Goal: Task Accomplishment & Management: Manage account settings

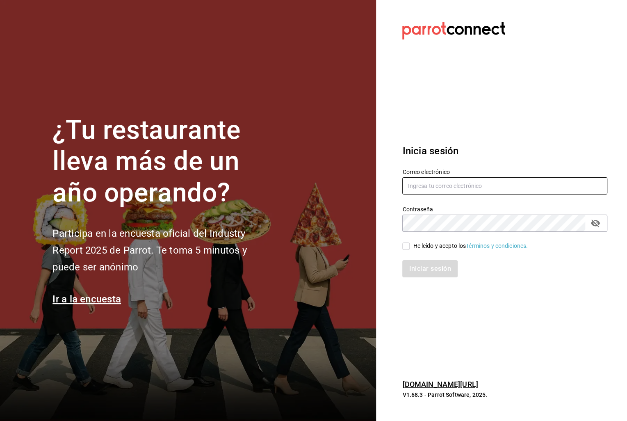
type input "[EMAIL_ADDRESS][DOMAIN_NAME]"
click at [406, 248] on input "He leído y acepto los Términos y condiciones." at bounding box center [406, 246] width 7 height 7
checkbox input "true"
click at [423, 272] on button "Iniciar sesión" at bounding box center [431, 268] width 56 height 17
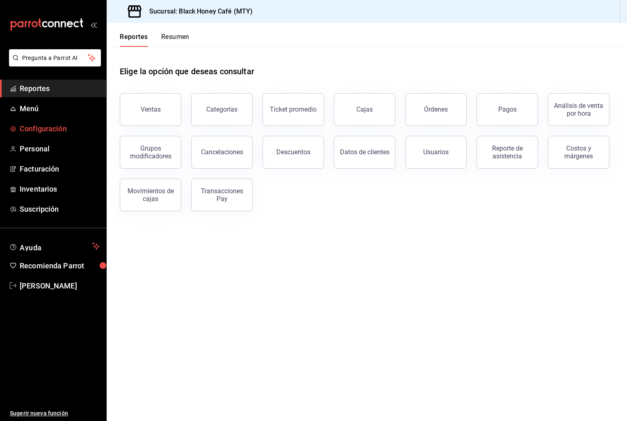
click at [46, 128] on span "Configuración" at bounding box center [60, 128] width 80 height 11
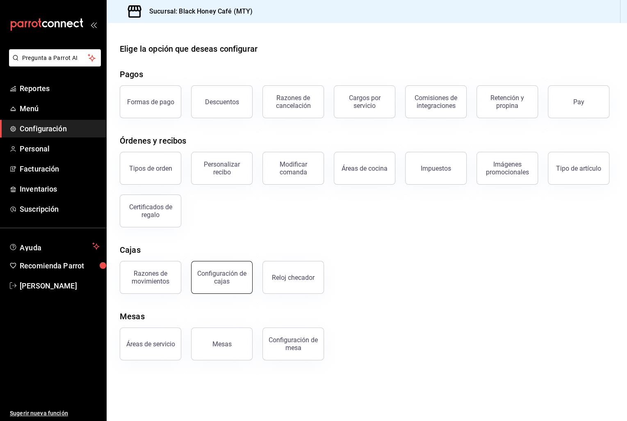
click at [243, 287] on button "Configuración de cajas" at bounding box center [222, 277] width 62 height 33
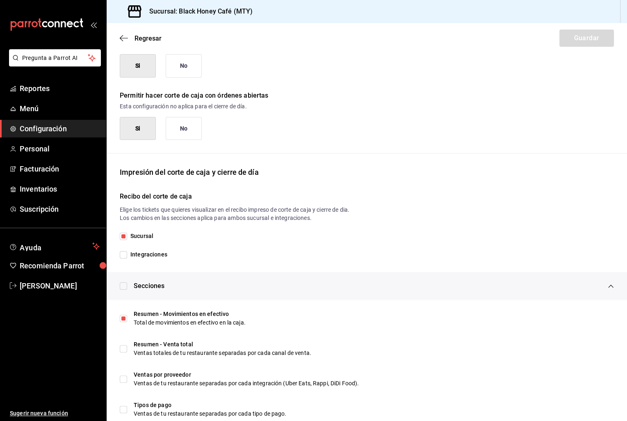
scroll to position [68, 0]
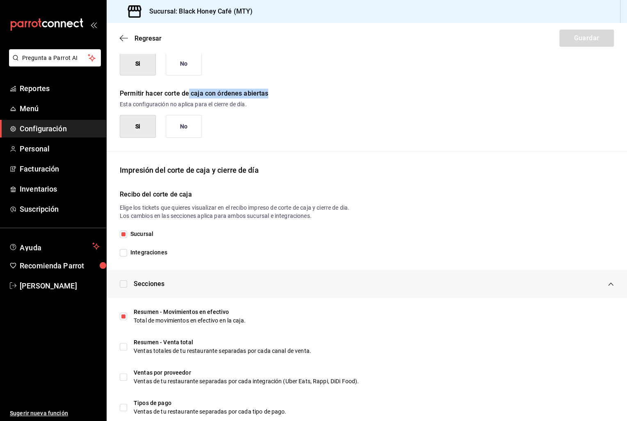
drag, startPoint x: 189, startPoint y: 93, endPoint x: 268, endPoint y: 92, distance: 79.2
click at [268, 92] on div "Permitir hacer corte de caja con órdenes abiertas" at bounding box center [367, 94] width 494 height 10
drag, startPoint x: 217, startPoint y: 108, endPoint x: 286, endPoint y: 89, distance: 71.5
click at [411, 50] on main "Regresar Guardar Configuración de cajas Configura y edita la impresión del cort…" at bounding box center [367, 349] width 521 height 788
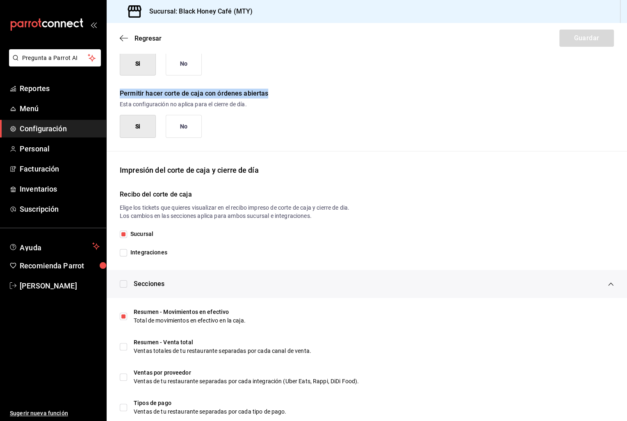
scroll to position [76, 0]
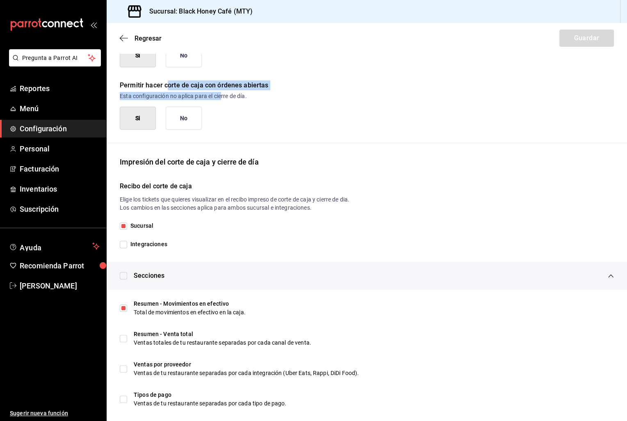
drag, startPoint x: 168, startPoint y: 86, endPoint x: 224, endPoint y: 93, distance: 57.1
click at [224, 93] on div "Permitir hacer corte de caja con órdenes abiertas Esta configuración no aplica …" at bounding box center [361, 98] width 508 height 63
click at [224, 93] on p "Esta configuración no aplica para el cierre de día." at bounding box center [367, 96] width 494 height 8
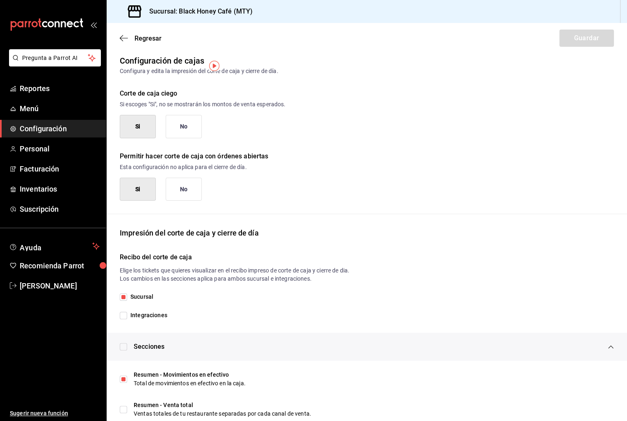
scroll to position [0, 0]
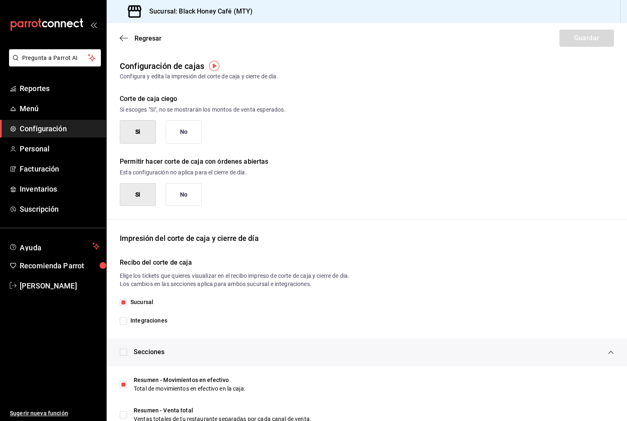
click at [186, 197] on button "No" at bounding box center [184, 194] width 36 height 23
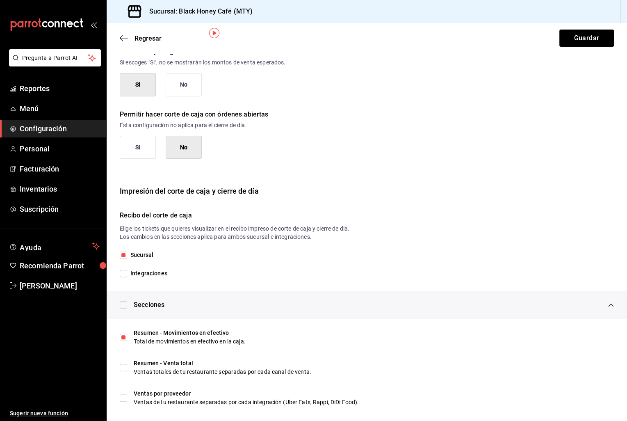
scroll to position [56, 0]
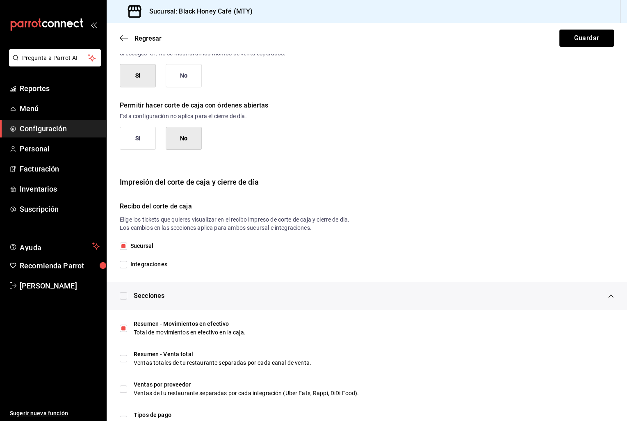
click at [564, 53] on div "Regresar Guardar" at bounding box center [367, 38] width 521 height 30
click at [573, 41] on button "Guardar" at bounding box center [587, 38] width 55 height 17
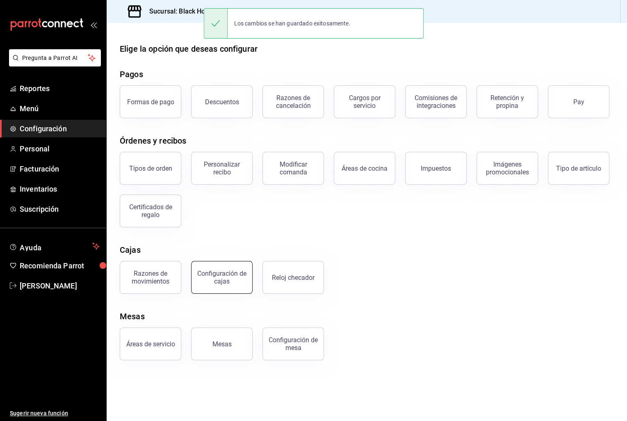
click at [226, 279] on div "Configuración de cajas" at bounding box center [222, 278] width 51 height 16
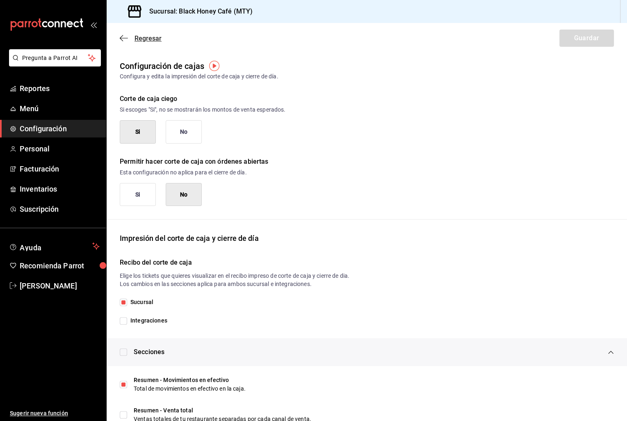
click at [123, 38] on icon "button" at bounding box center [124, 38] width 8 height 0
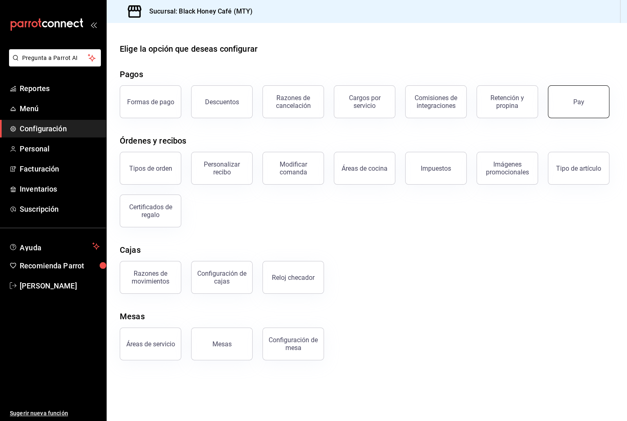
click at [569, 115] on button "Pay" at bounding box center [579, 101] width 62 height 33
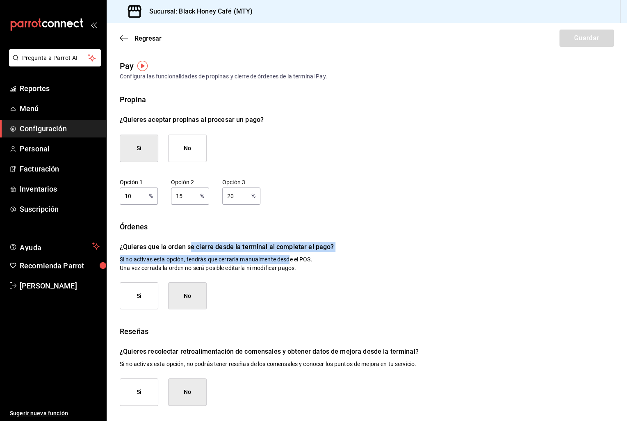
drag, startPoint x: 190, startPoint y: 244, endPoint x: 319, endPoint y: 263, distance: 129.9
click at [319, 263] on div "Órdenes ¿Quieres que la orden se cierre desde la terminal al completar el pago?…" at bounding box center [367, 265] width 494 height 89
click at [319, 263] on p "Si no activas esta opción, tendrás que cerrarla manualmente desde el POS. Una v…" at bounding box center [367, 263] width 494 height 17
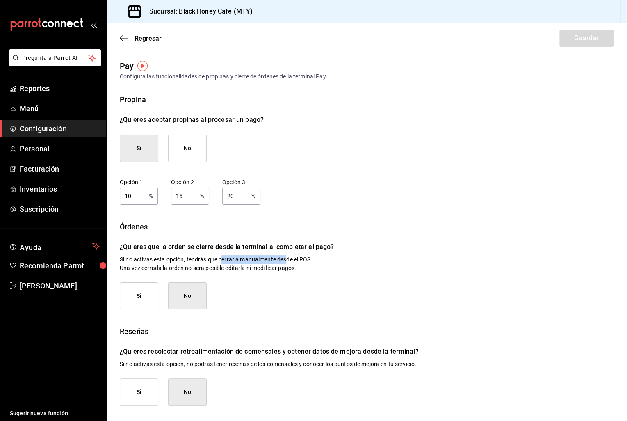
drag, startPoint x: 223, startPoint y: 261, endPoint x: 292, endPoint y: 261, distance: 69.4
click at [292, 261] on p "Si no activas esta opción, tendrás que cerrarla manualmente desde el POS. Una v…" at bounding box center [367, 263] width 494 height 17
drag, startPoint x: 158, startPoint y: 270, endPoint x: 323, endPoint y: 279, distance: 164.8
click at [323, 279] on div "Órdenes ¿Quieres que la orden se cierre desde la terminal al completar el pago?…" at bounding box center [367, 265] width 494 height 89
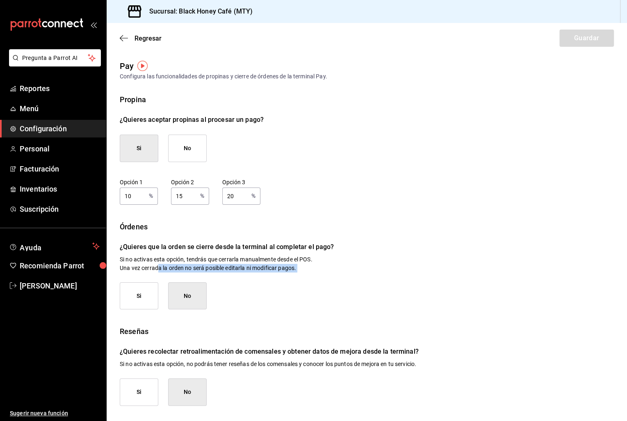
click at [291, 265] on p "Si no activas esta opción, tendrás que cerrarla manualmente desde el POS. Una v…" at bounding box center [367, 263] width 494 height 17
drag, startPoint x: 194, startPoint y: 247, endPoint x: 268, endPoint y: 247, distance: 74.7
click at [268, 247] on p "¿Quieres que la orden se cierre desde la terminal al completar el pago?" at bounding box center [367, 247] width 494 height 10
click at [261, 256] on p "Si no activas esta opción, tendrás que cerrarla manualmente desde el POS. Una v…" at bounding box center [367, 263] width 494 height 17
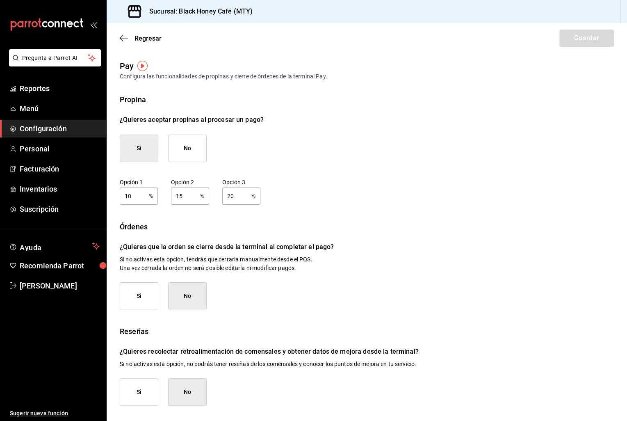
click at [139, 295] on button "Si" at bounding box center [139, 295] width 39 height 27
click at [585, 43] on button "Guardar" at bounding box center [587, 38] width 55 height 17
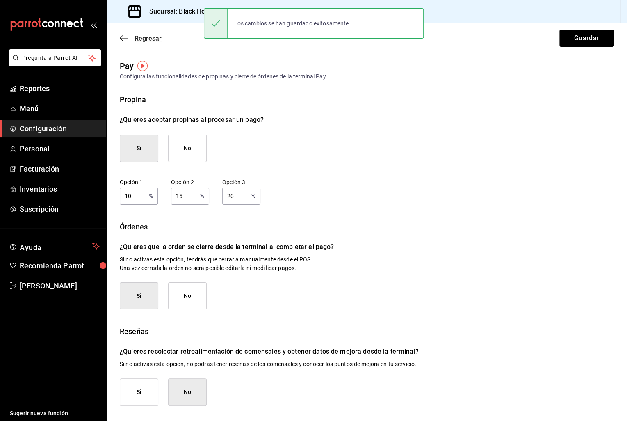
click at [124, 38] on icon "button" at bounding box center [124, 37] width 8 height 7
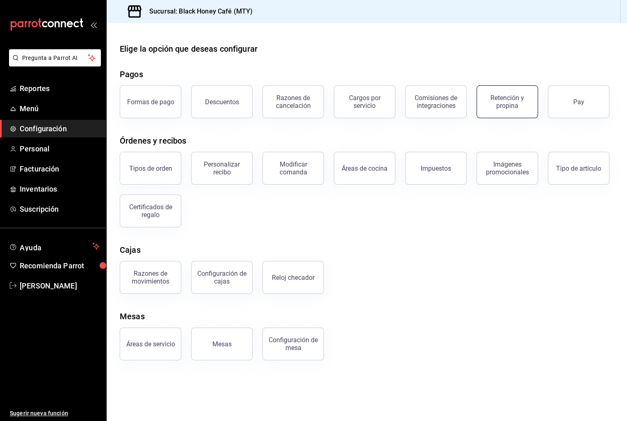
click at [523, 104] on div "Retención y propina" at bounding box center [507, 102] width 51 height 16
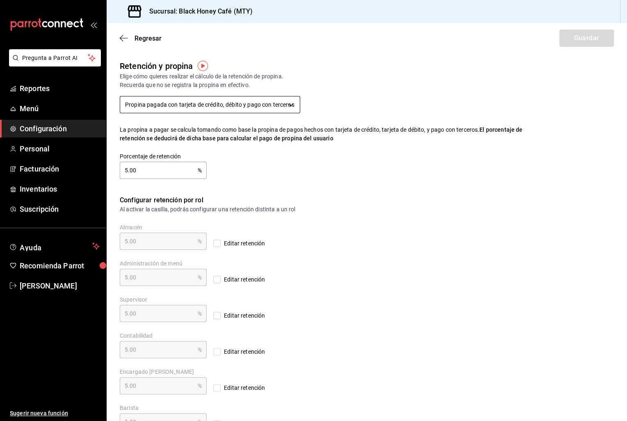
click at [276, 105] on body "Pregunta a Parrot AI Reportes Menú Configuración Personal Facturación Inventari…" at bounding box center [313, 210] width 627 height 421
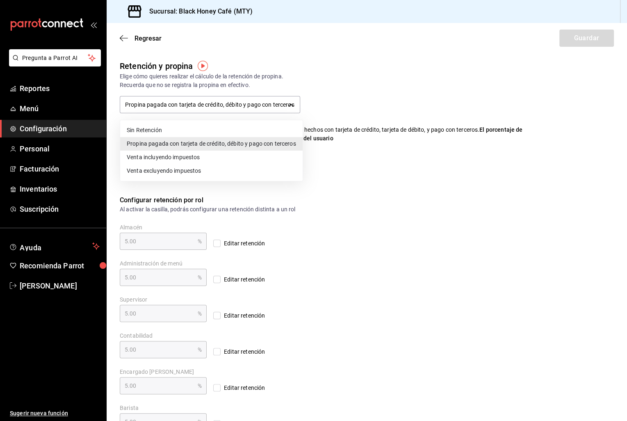
click at [170, 129] on li "Sin Retención" at bounding box center [211, 131] width 183 height 14
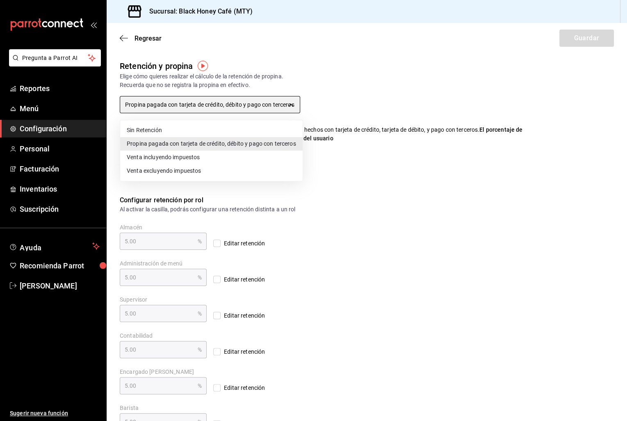
type input "NO_RETENTION"
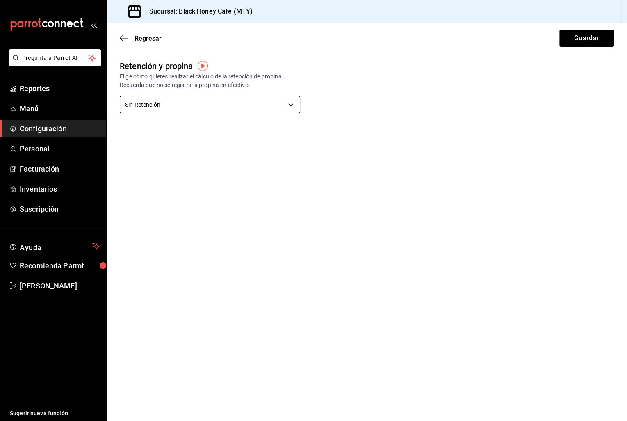
click at [277, 106] on body "Pregunta a Parrot AI Reportes Menú Configuración Personal Facturación Inventari…" at bounding box center [313, 210] width 627 height 421
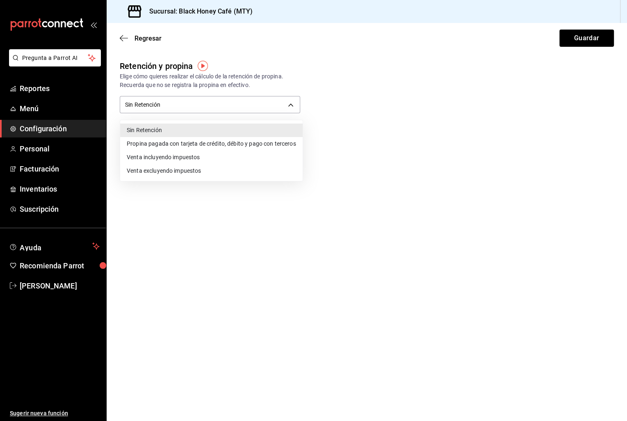
click at [375, 101] on div at bounding box center [313, 210] width 627 height 421
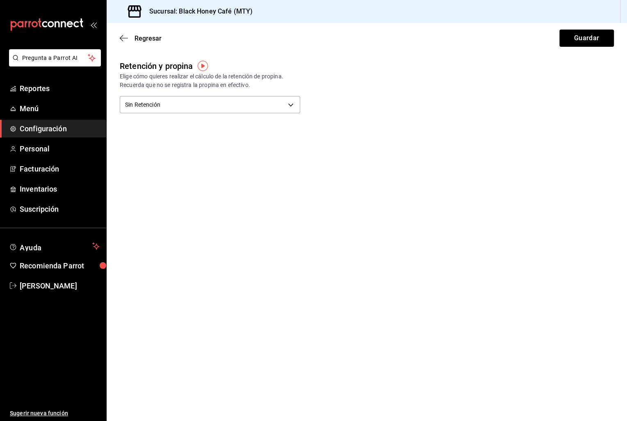
click at [206, 66] on img "button" at bounding box center [203, 66] width 10 height 10
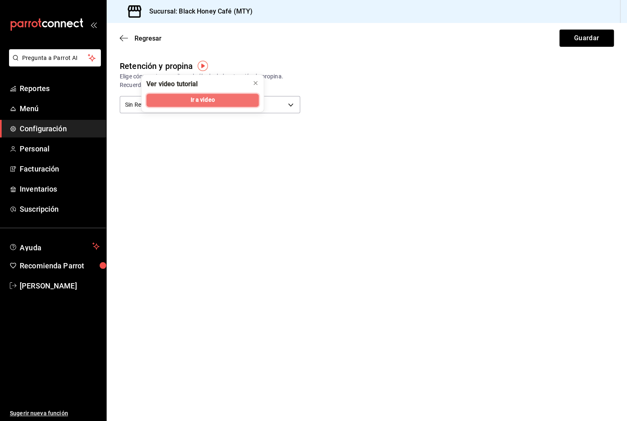
click at [213, 103] on span "Ir a video" at bounding box center [202, 100] width 24 height 9
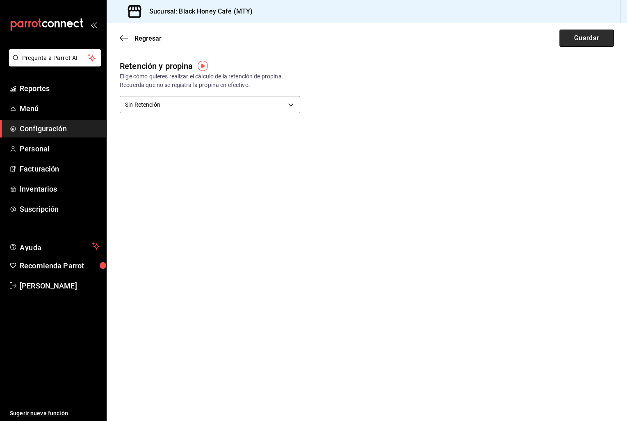
click at [591, 42] on button "Guardar" at bounding box center [587, 38] width 55 height 17
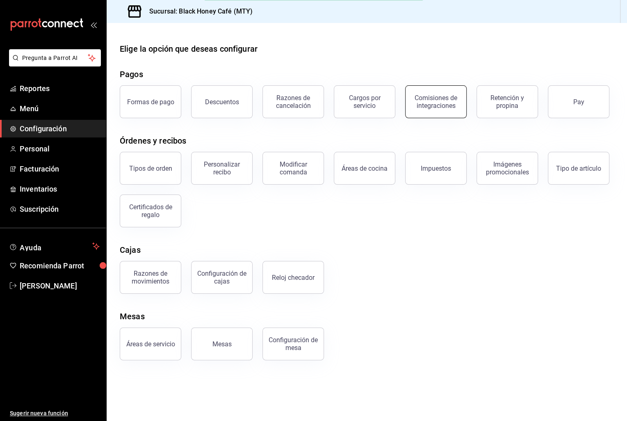
click at [445, 114] on button "Comisiones de integraciones" at bounding box center [436, 101] width 62 height 33
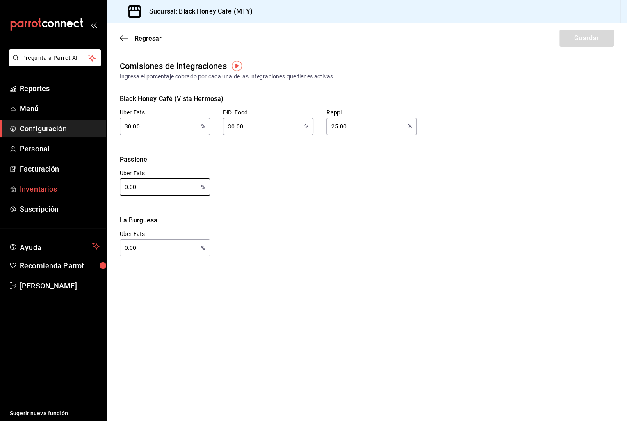
drag, startPoint x: 177, startPoint y: 184, endPoint x: 94, endPoint y: 184, distance: 83.3
click at [94, 184] on div "Pregunta a Parrot AI Reportes Menú Configuración Personal Facturación Inventari…" at bounding box center [313, 210] width 627 height 421
type input "30.00"
drag, startPoint x: 158, startPoint y: 252, endPoint x: 111, endPoint y: 252, distance: 46.8
click at [111, 252] on div "Uber Eats 0.00 % Uber Eats" at bounding box center [158, 236] width 103 height 39
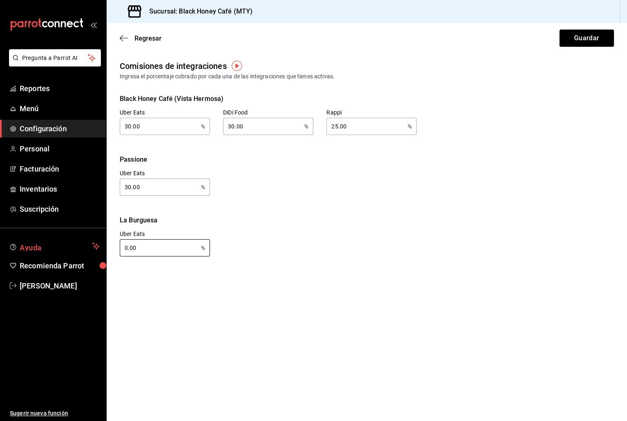
drag, startPoint x: 151, startPoint y: 249, endPoint x: 91, endPoint y: 249, distance: 60.3
click at [91, 249] on div "Pregunta a Parrot AI Reportes Menú Configuración Personal Facturación Inventari…" at bounding box center [313, 210] width 627 height 421
type input "30.00"
click at [585, 43] on button "Guardar" at bounding box center [587, 38] width 55 height 17
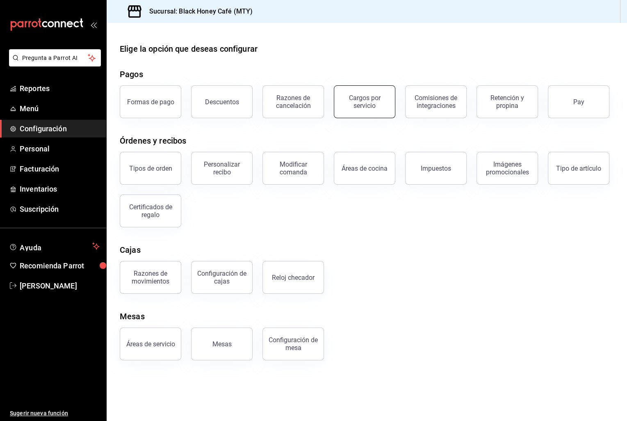
click at [380, 95] on div "Cargos por servicio" at bounding box center [364, 102] width 51 height 16
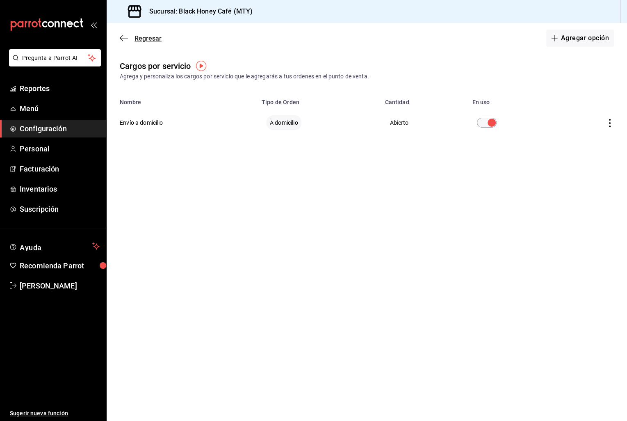
click at [127, 40] on icon "button" at bounding box center [124, 37] width 8 height 7
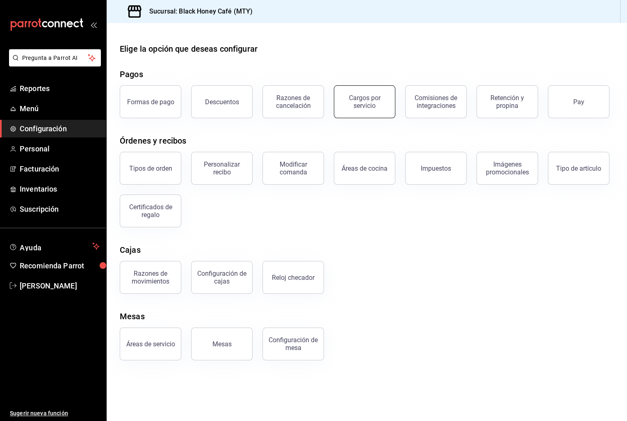
click at [369, 104] on div "Cargos por servicio" at bounding box center [364, 102] width 51 height 16
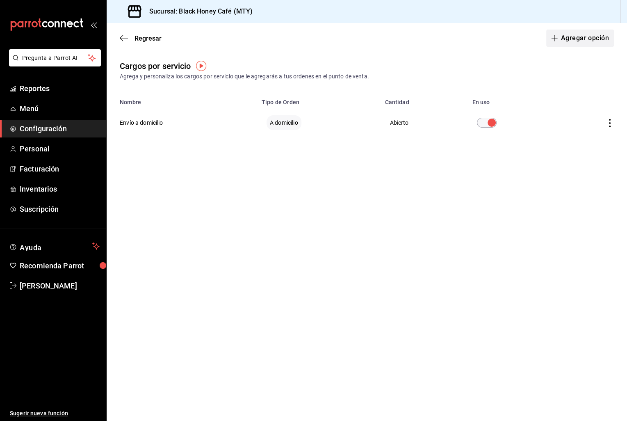
click at [582, 33] on button "Agregar opción" at bounding box center [581, 38] width 68 height 17
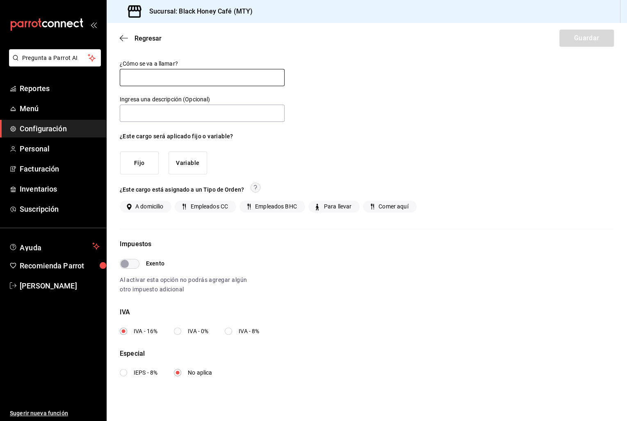
click at [227, 71] on input "text" at bounding box center [202, 77] width 165 height 17
type input "Preguntas pendejas"
click at [182, 161] on button "Variable" at bounding box center [188, 162] width 39 height 23
click at [346, 207] on span "Para llevar" at bounding box center [336, 206] width 31 height 9
click at [321, 207] on input "Para llevar" at bounding box center [317, 206] width 7 height 7
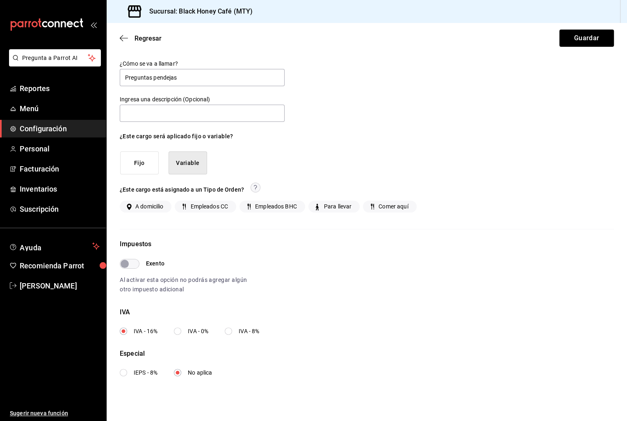
checkbox input "true"
click at [389, 203] on span "Comer aquí" at bounding box center [391, 206] width 33 height 9
click at [375, 203] on input "Comer aquí" at bounding box center [371, 206] width 7 height 7
checkbox input "true"
click at [132, 263] on input "Exento" at bounding box center [125, 264] width 30 height 10
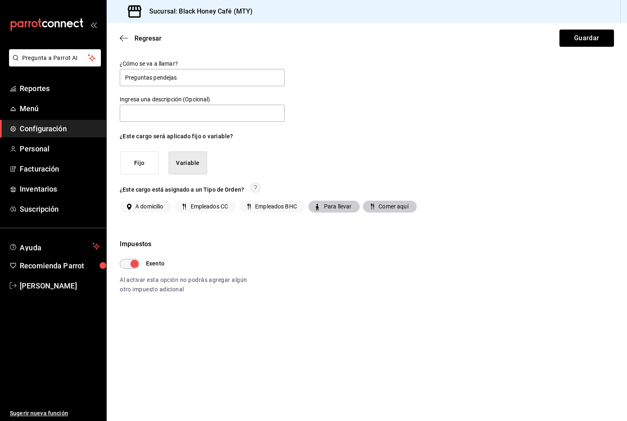
click at [132, 263] on input "Exento" at bounding box center [135, 264] width 30 height 10
checkbox input "false"
click at [592, 35] on button "Guardar" at bounding box center [587, 38] width 55 height 17
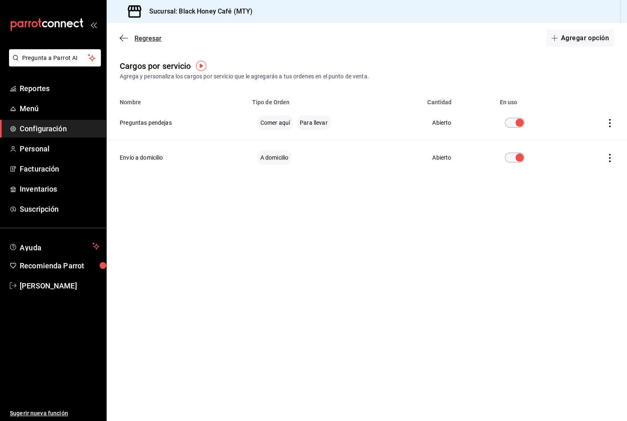
click at [123, 39] on icon "button" at bounding box center [124, 37] width 8 height 7
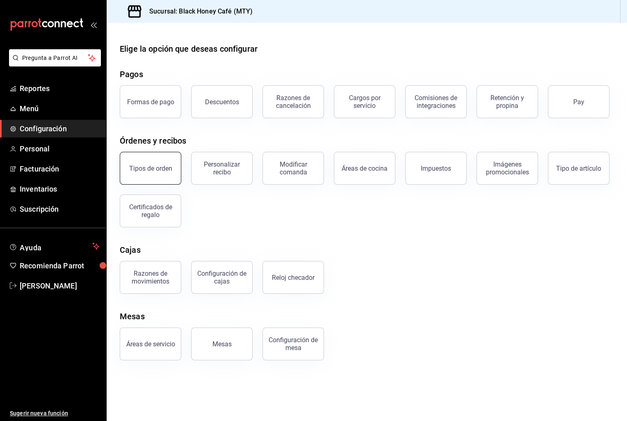
click at [146, 181] on button "Tipos de orden" at bounding box center [151, 168] width 62 height 33
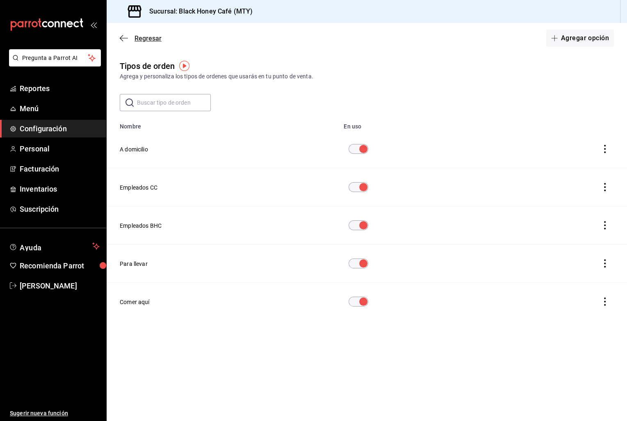
click at [124, 40] on icon "button" at bounding box center [124, 37] width 8 height 7
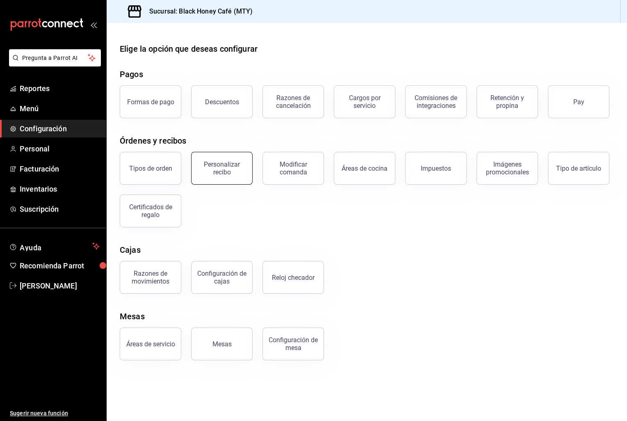
click at [236, 155] on button "Personalizar recibo" at bounding box center [222, 168] width 62 height 33
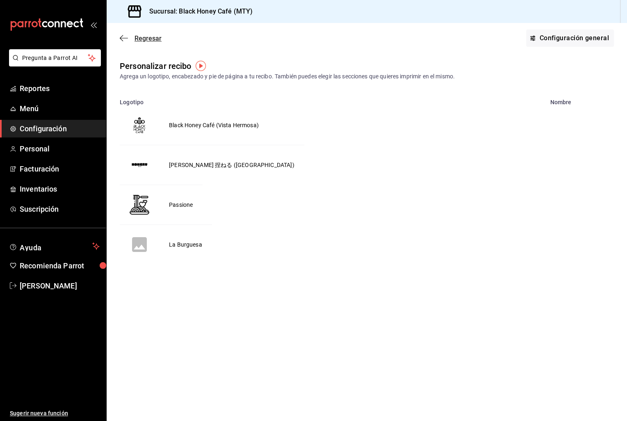
click at [127, 39] on icon "button" at bounding box center [124, 37] width 8 height 7
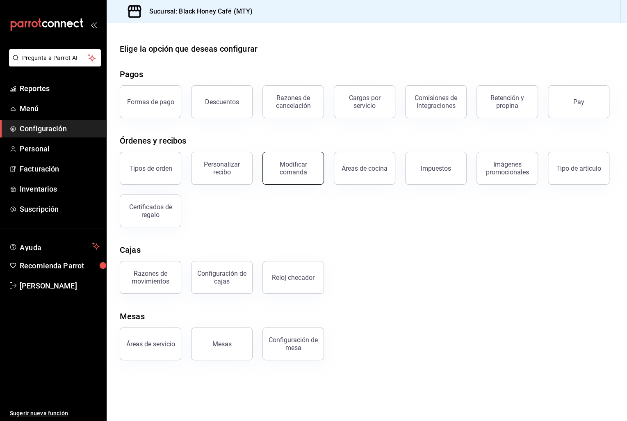
click at [310, 175] on div "Modificar comanda" at bounding box center [293, 168] width 51 height 16
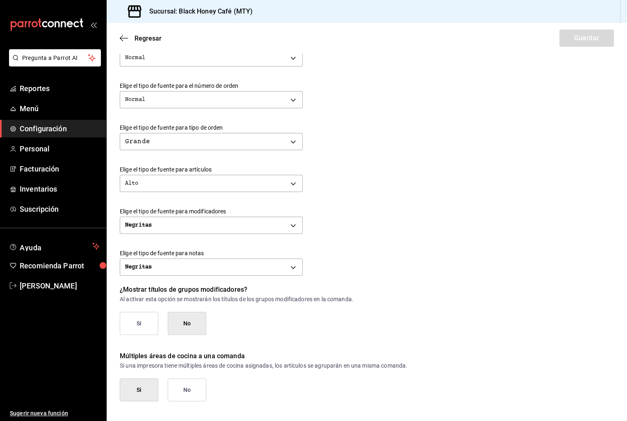
scroll to position [234, 0]
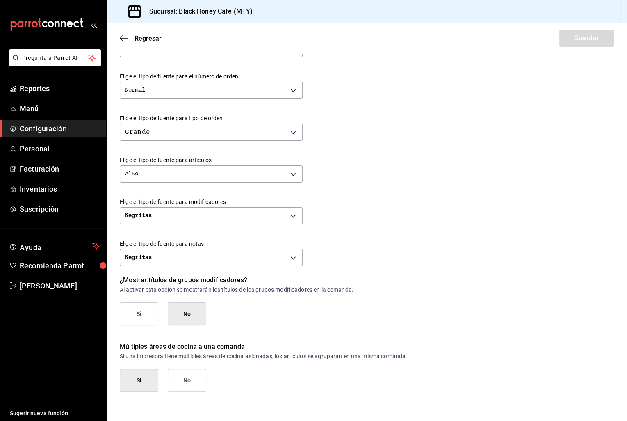
click at [130, 45] on div "Regresar Guardar" at bounding box center [367, 38] width 521 height 30
click at [117, 31] on div "Regresar Guardar" at bounding box center [367, 38] width 521 height 30
click at [122, 38] on icon "button" at bounding box center [124, 38] width 8 height 0
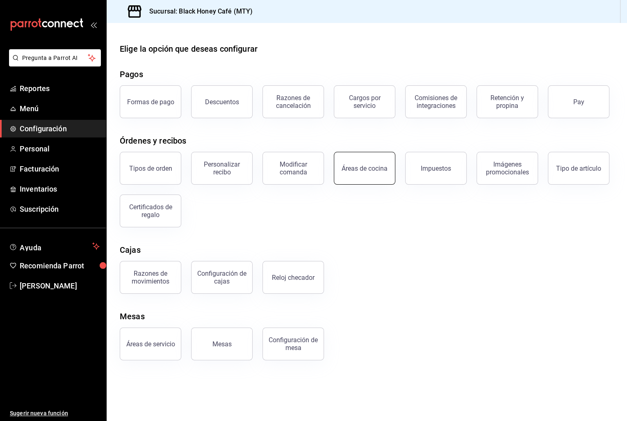
click at [374, 179] on button "Áreas de cocina" at bounding box center [365, 168] width 62 height 33
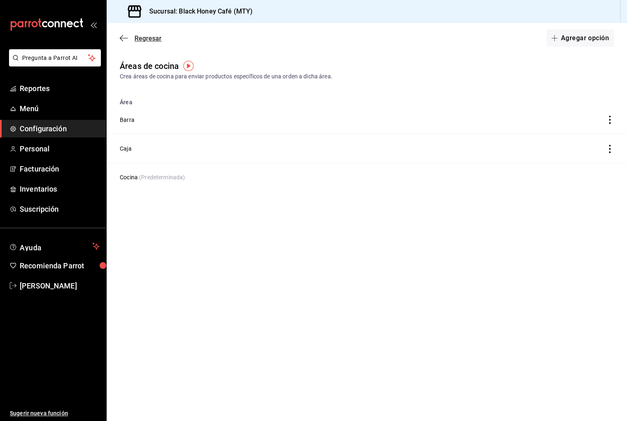
click at [126, 36] on icon "button" at bounding box center [124, 37] width 8 height 7
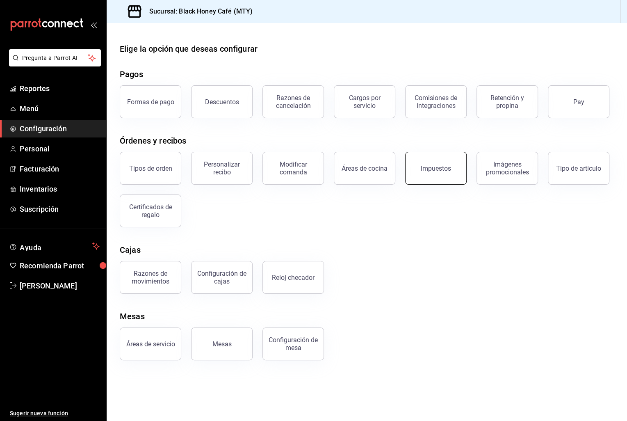
click at [453, 167] on button "Impuestos" at bounding box center [436, 168] width 62 height 33
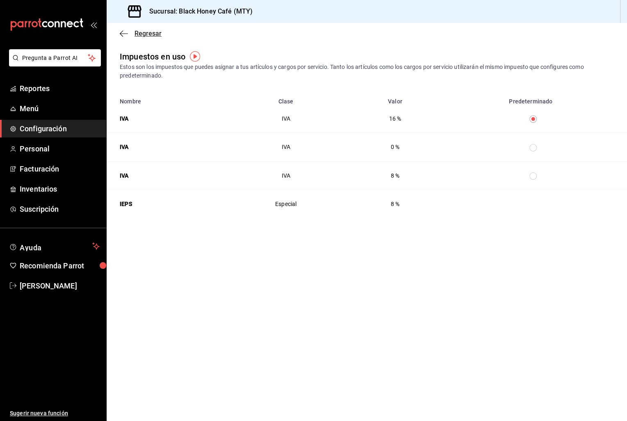
click at [121, 35] on icon "button" at bounding box center [121, 33] width 3 height 6
